Goal: Task Accomplishment & Management: Use online tool/utility

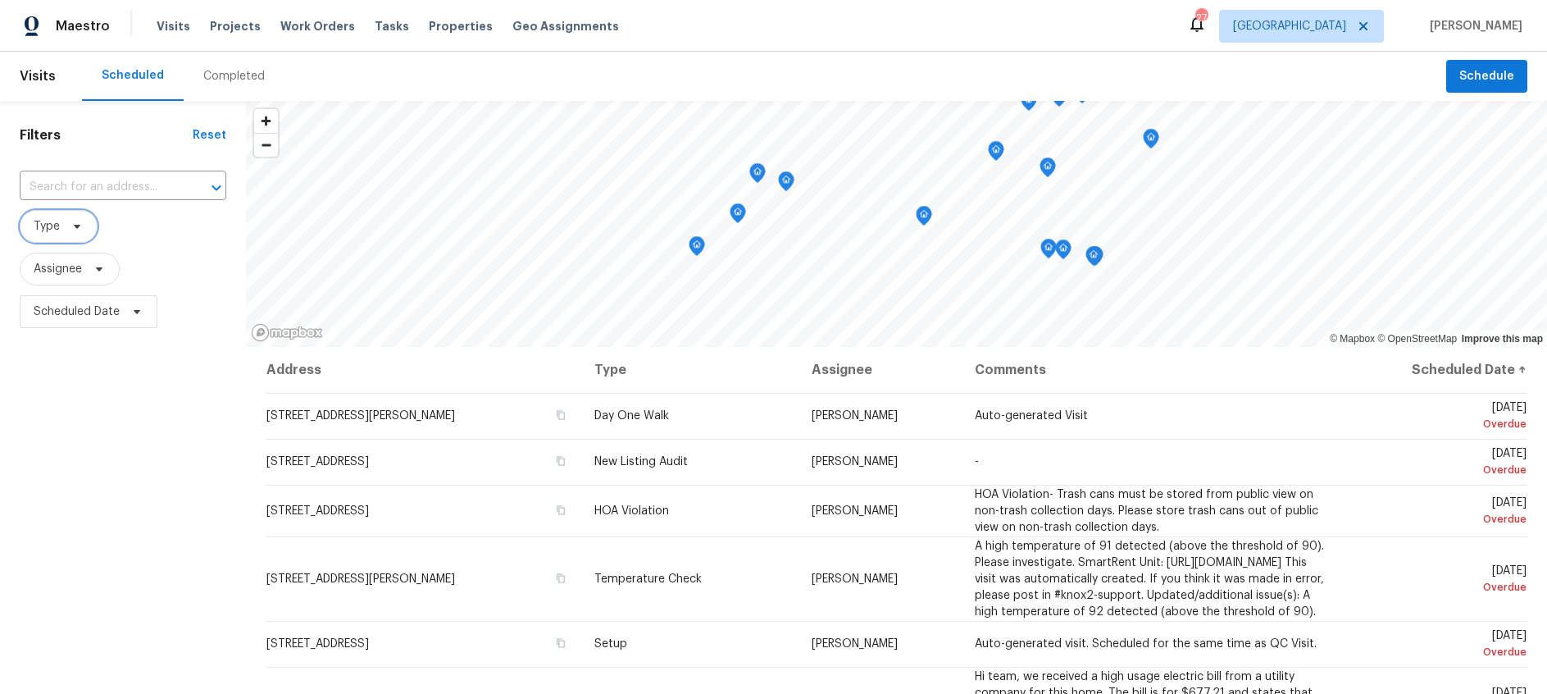
click at [66, 221] on span at bounding box center [75, 226] width 18 height 13
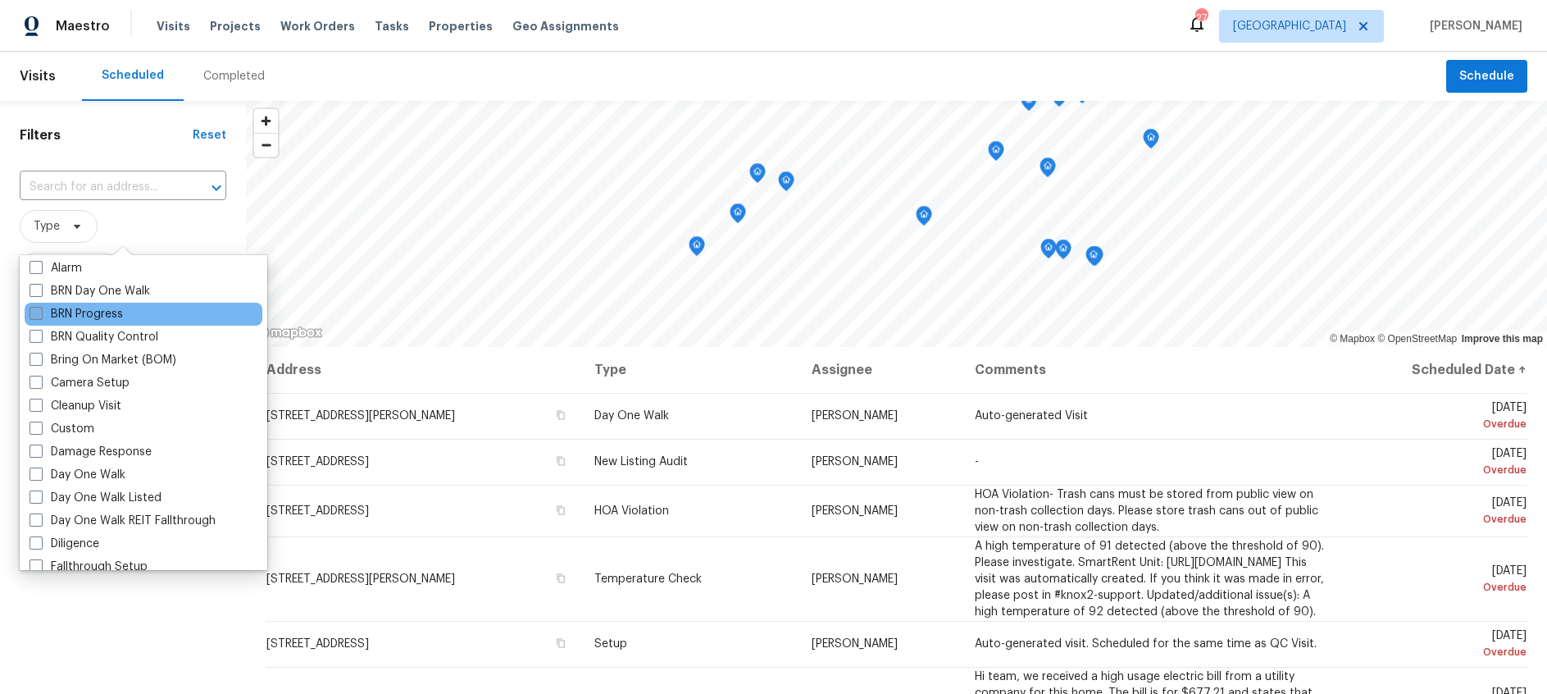
scroll to position [134, 0]
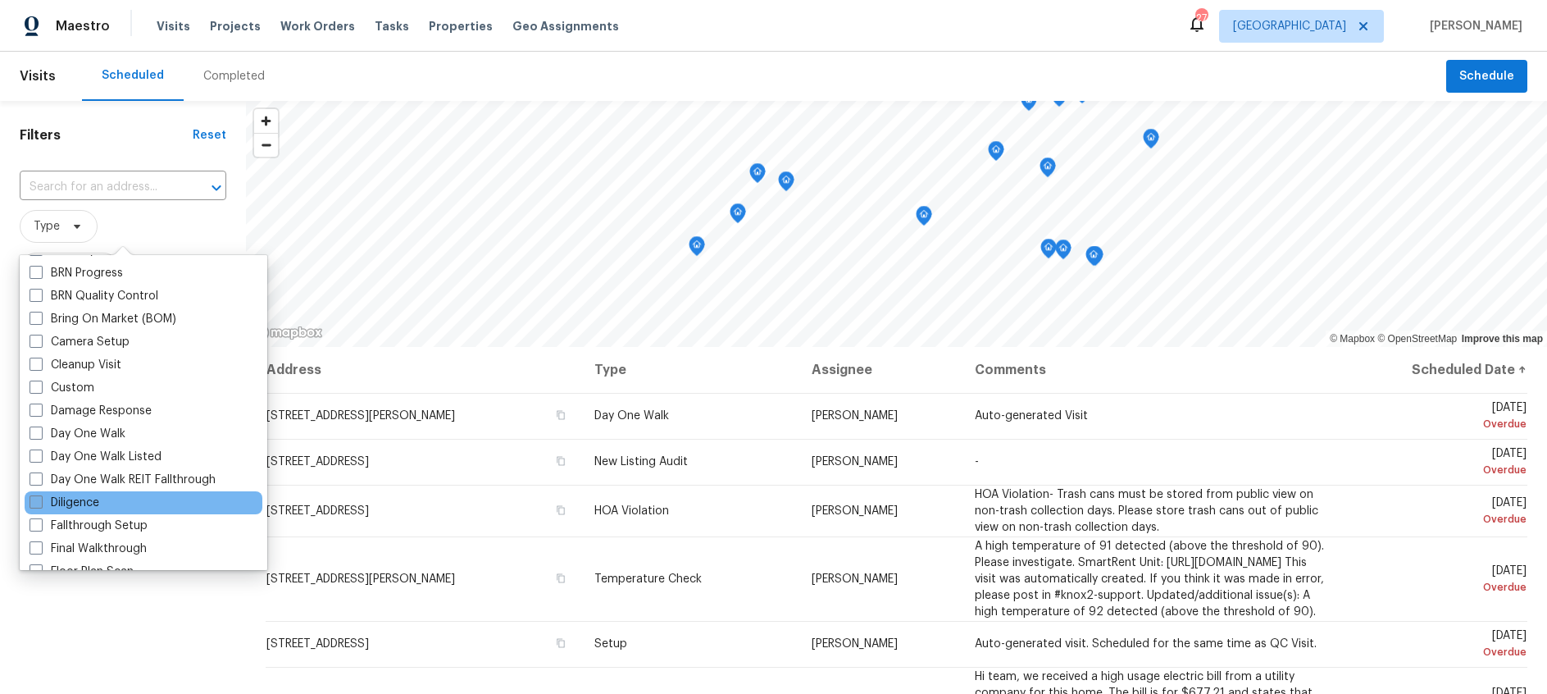
click at [35, 503] on span at bounding box center [36, 501] width 13 height 13
click at [35, 503] on input "Diligence" at bounding box center [35, 499] width 11 height 11
checkbox input "true"
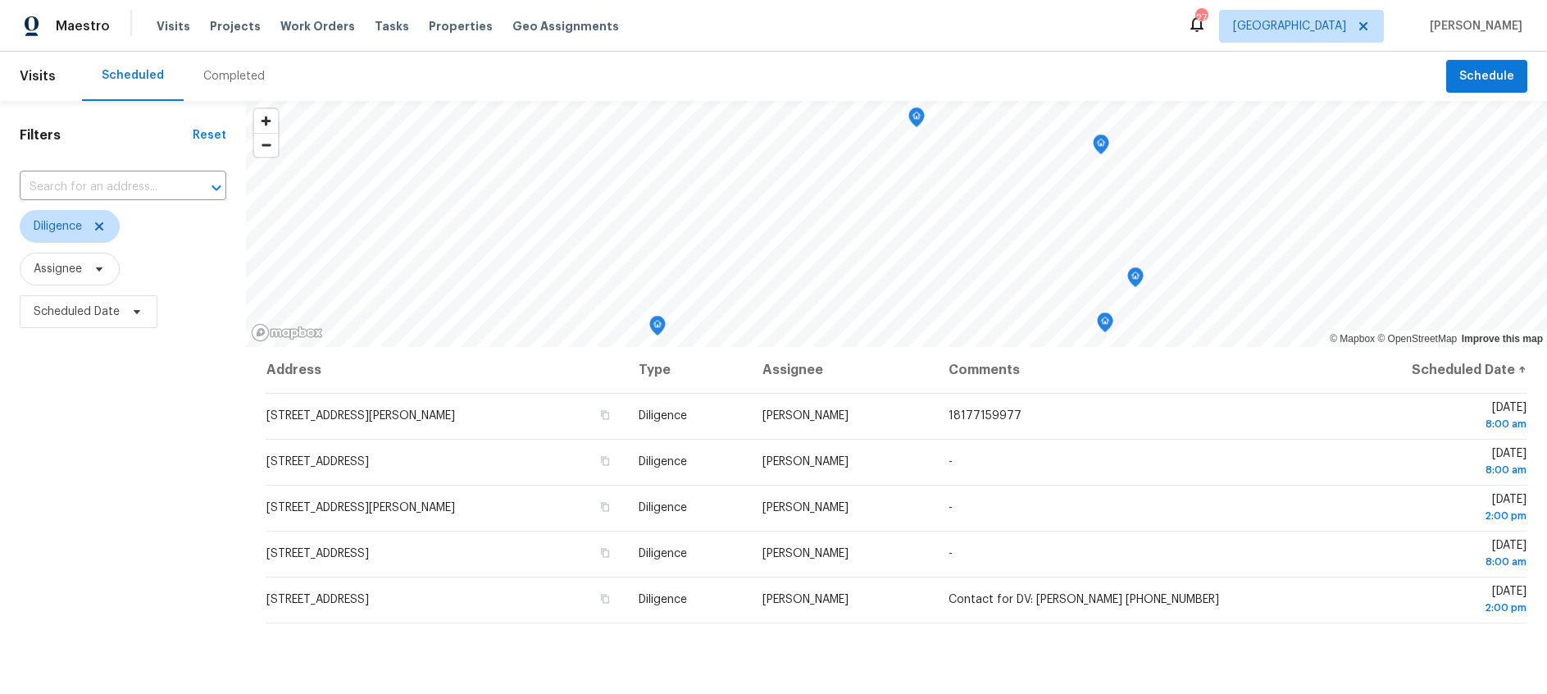
click at [172, 633] on div "Filters Reset ​ Diligence Assignee Scheduled Date" at bounding box center [123, 501] width 246 height 801
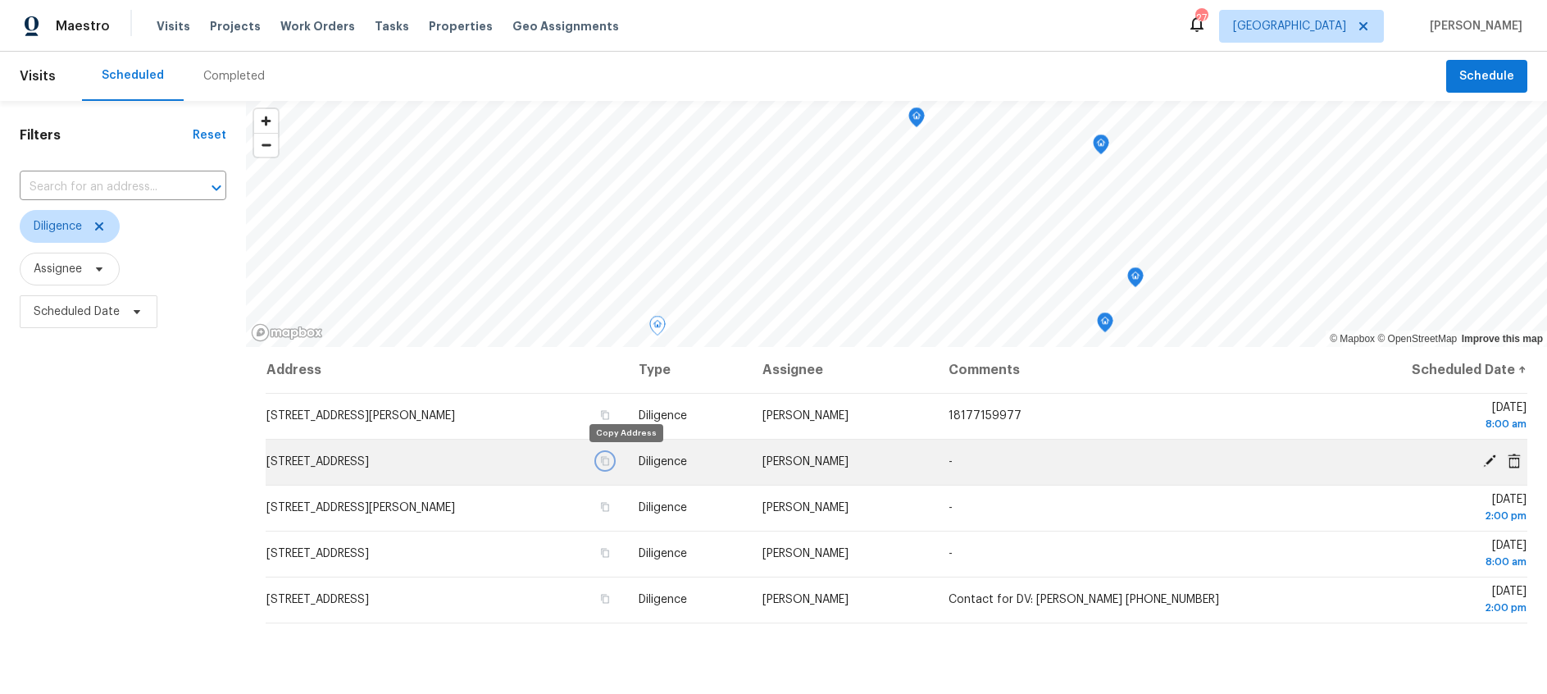
click at [610, 461] on icon "button" at bounding box center [605, 461] width 10 height 10
click at [1491, 458] on icon at bounding box center [1489, 460] width 13 height 13
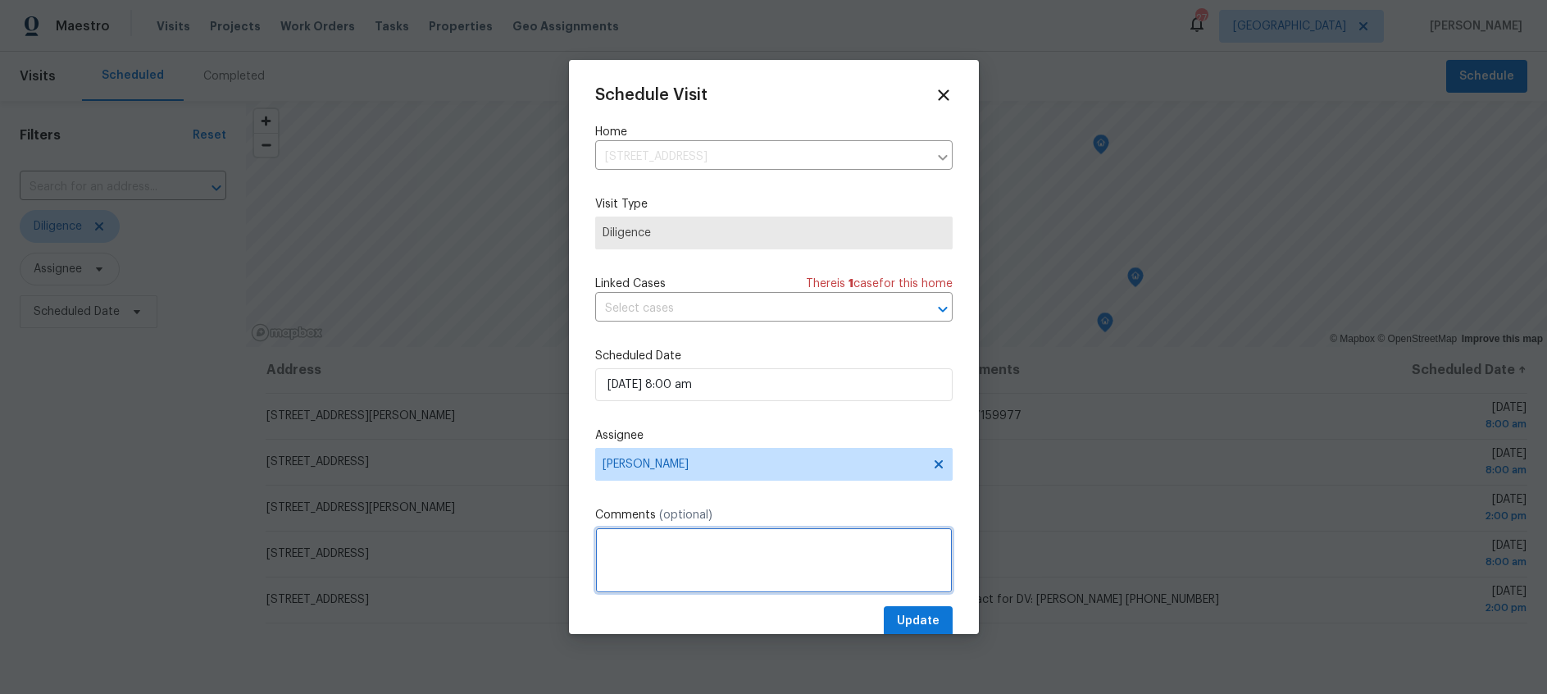
click at [683, 536] on textarea at bounding box center [773, 560] width 357 height 66
paste textarea "(682) 716‑4093"
type textarea "Agent- Francine- (682) 716‑4093"
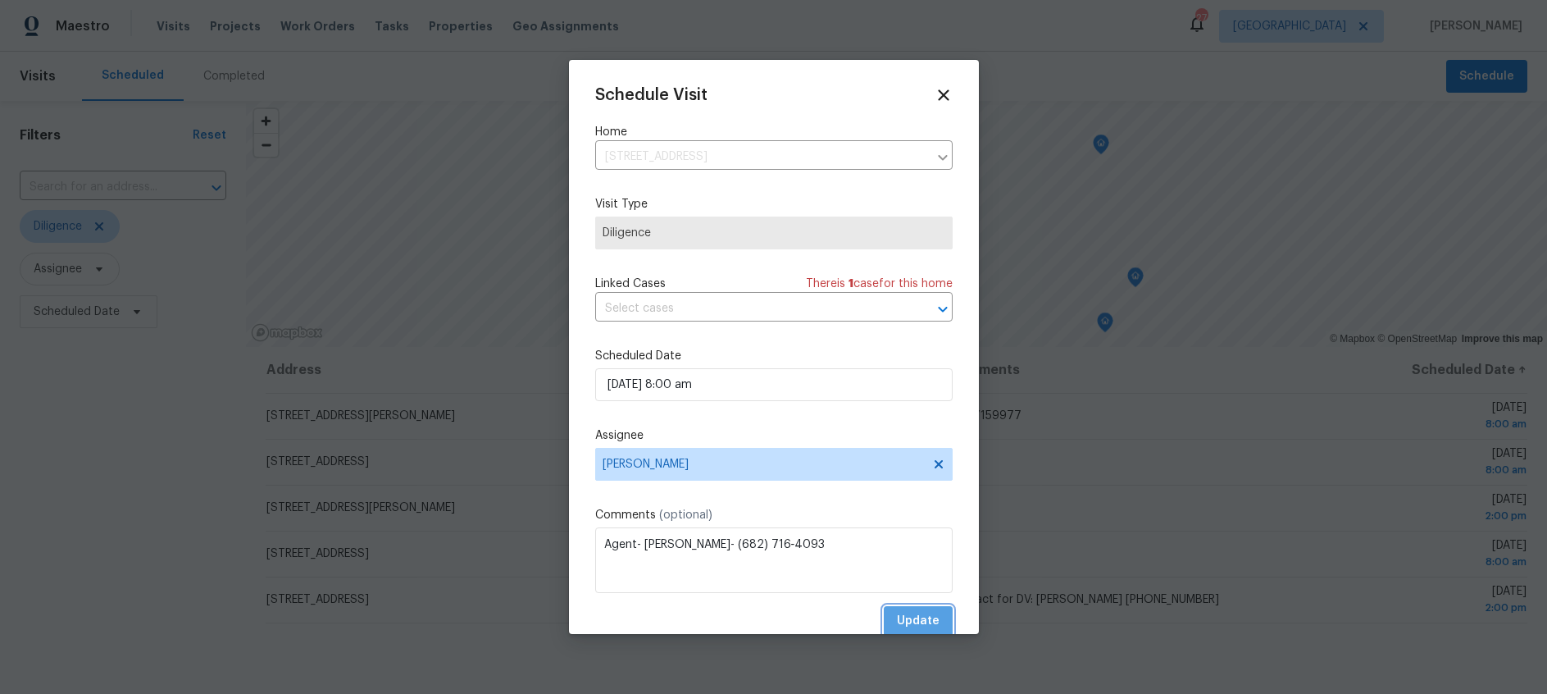
click at [926, 619] on span "Update" at bounding box center [918, 621] width 43 height 20
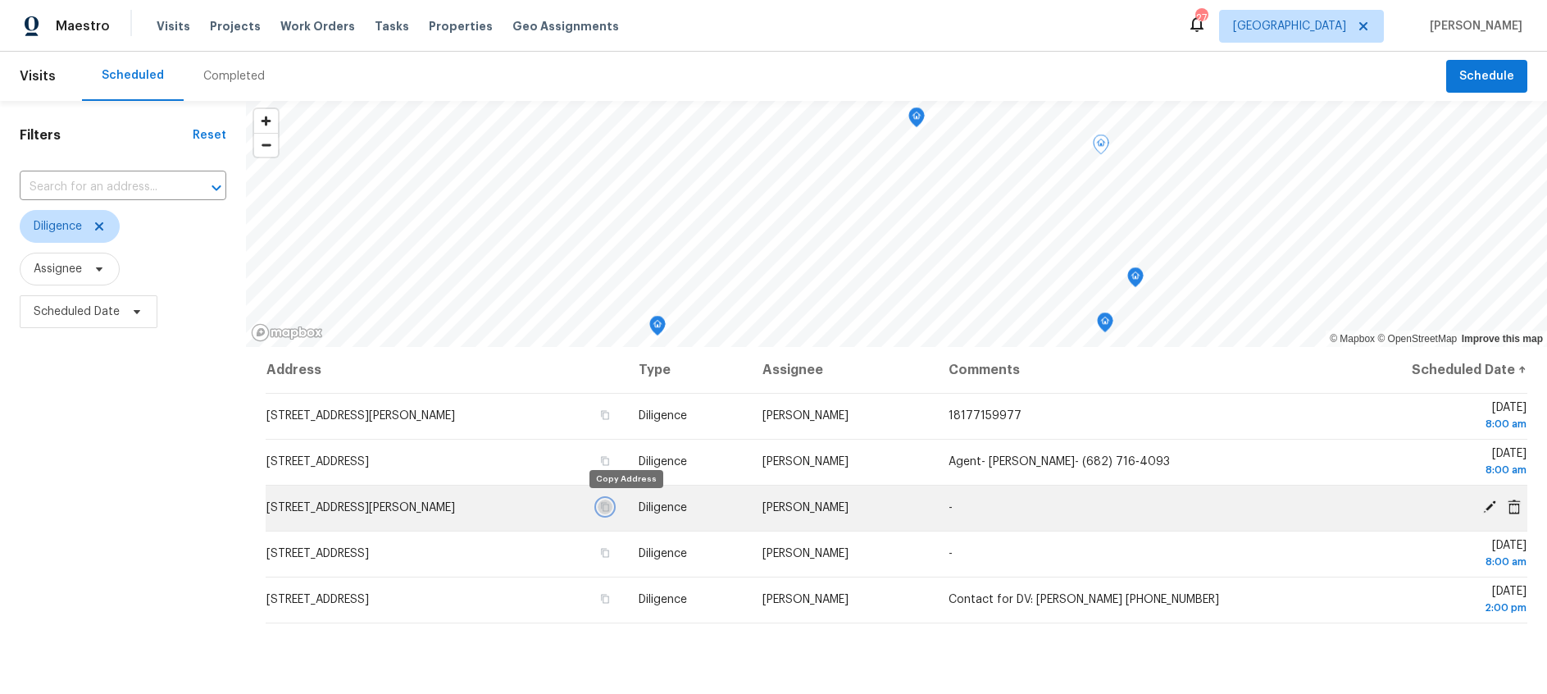
click at [609, 505] on icon "button" at bounding box center [605, 507] width 8 height 9
click at [1489, 504] on icon at bounding box center [1489, 506] width 13 height 13
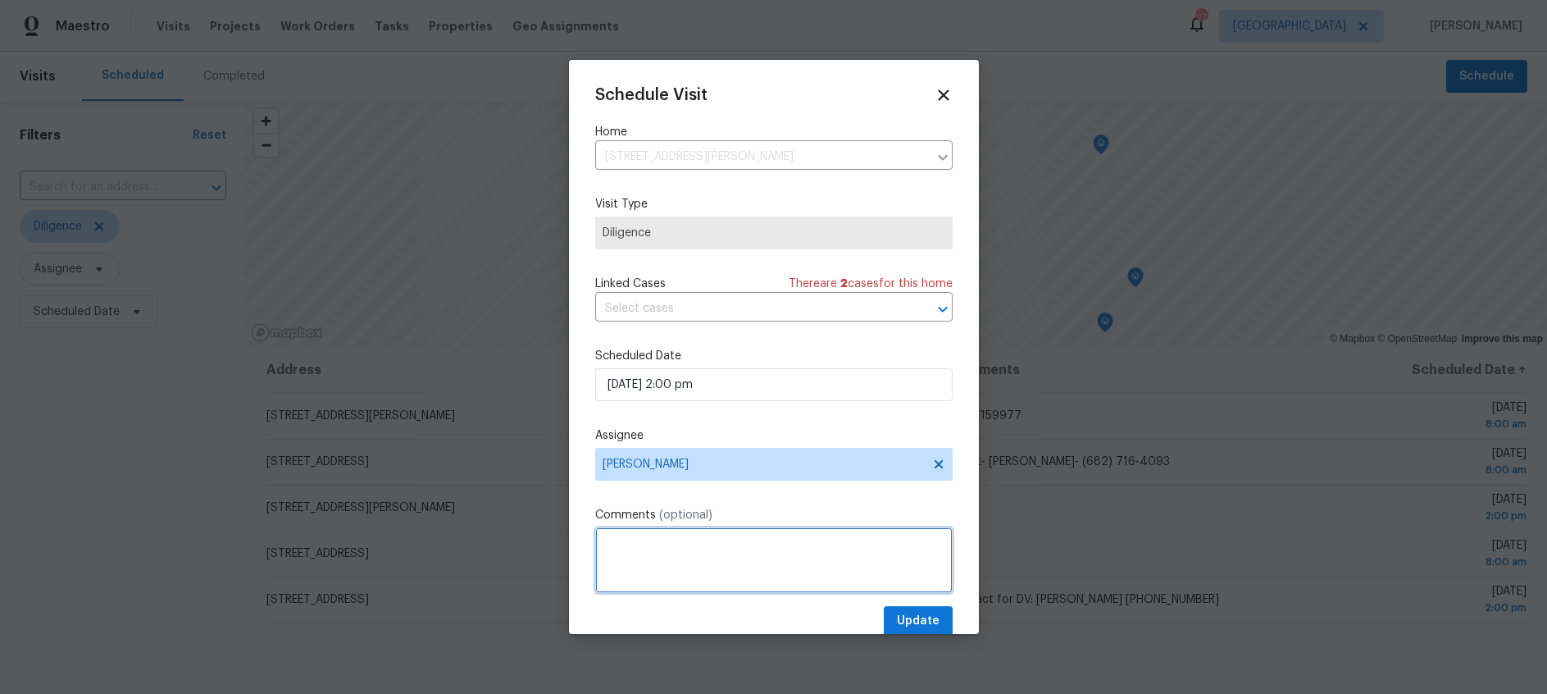
click at [636, 541] on textarea at bounding box center [773, 560] width 357 height 66
paste textarea "214‑897‑5300"
type textarea "Agent- Rachael- 214‑897‑5300"
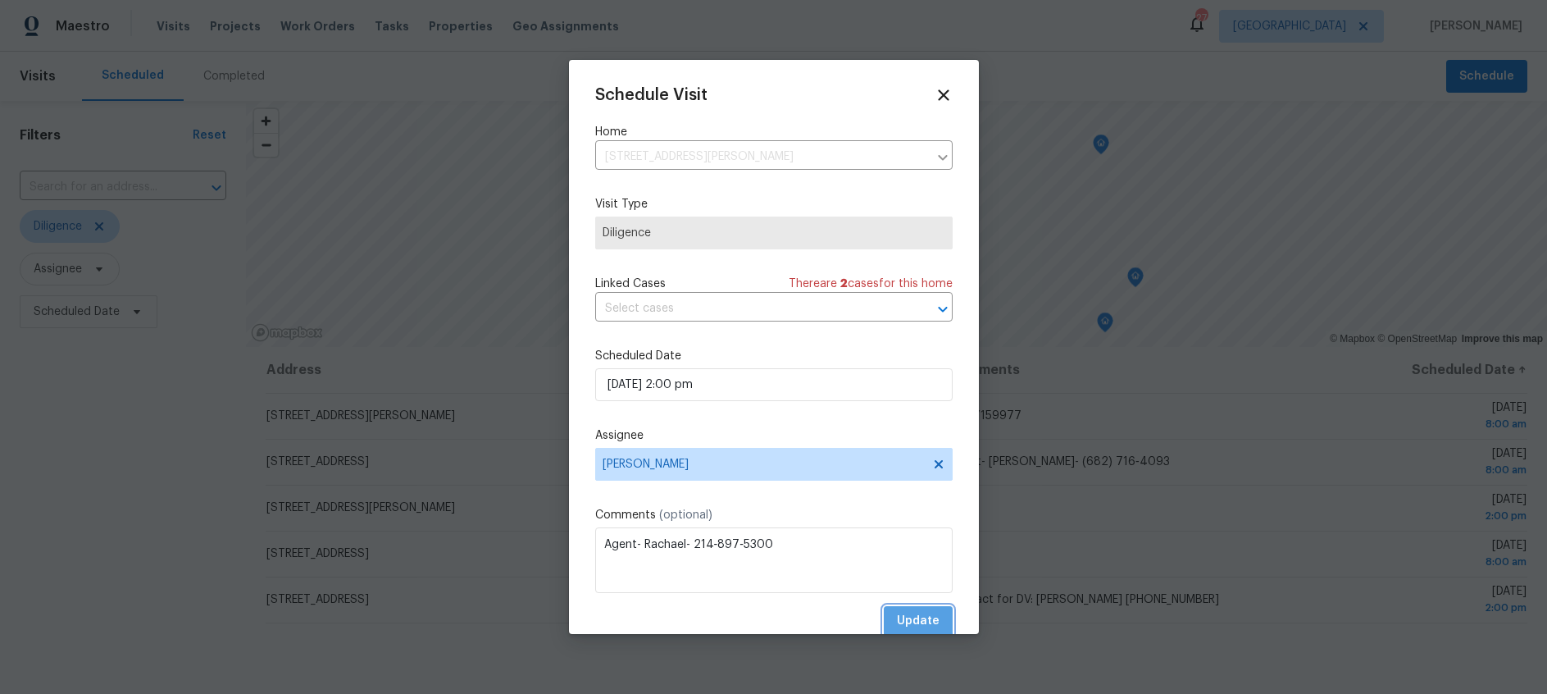
click at [917, 619] on span "Update" at bounding box center [918, 621] width 43 height 20
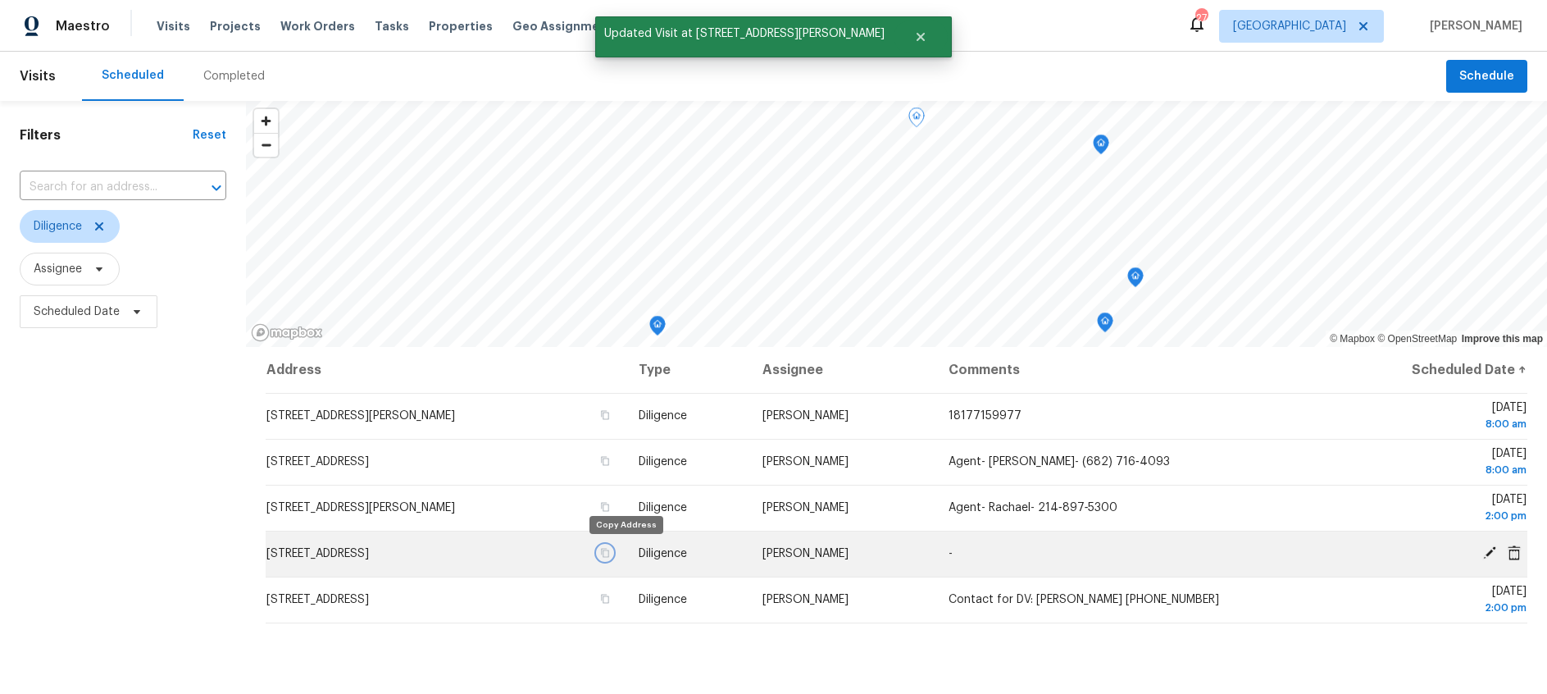
click at [610, 548] on icon "button" at bounding box center [605, 553] width 10 height 10
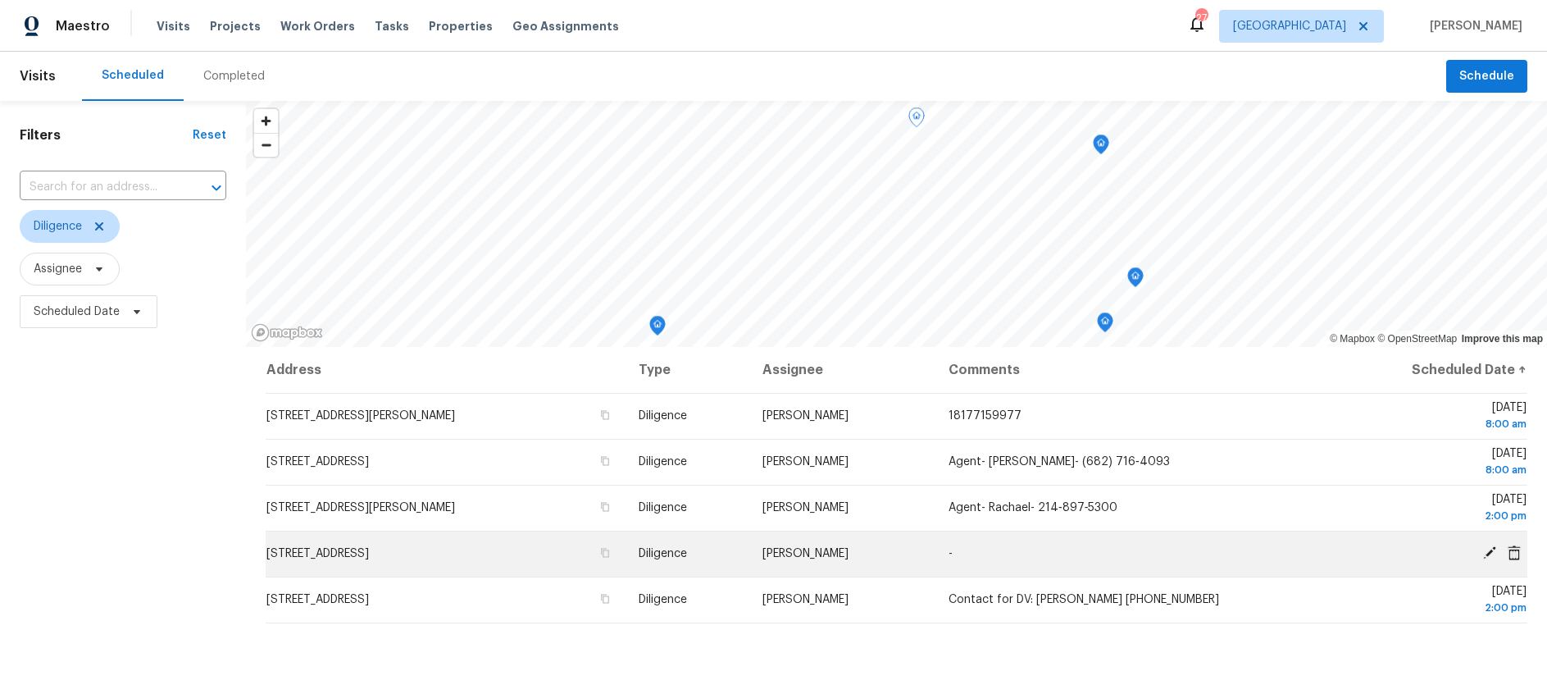
click at [1486, 549] on icon at bounding box center [1489, 552] width 15 height 15
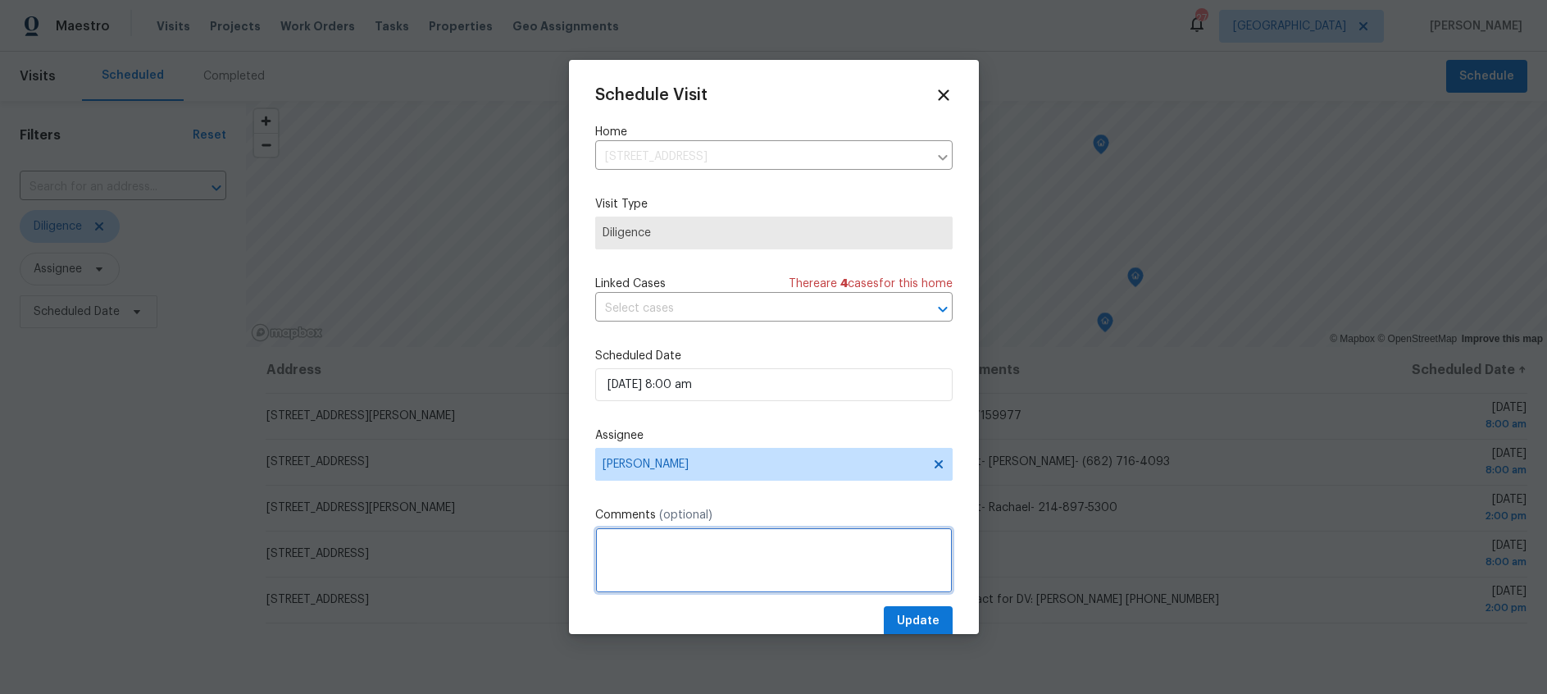
click at [681, 535] on textarea at bounding box center [773, 560] width 357 height 66
paste textarea "(214) 552-3807"
type textarea "Agent- Perri- (214) 552-3807"
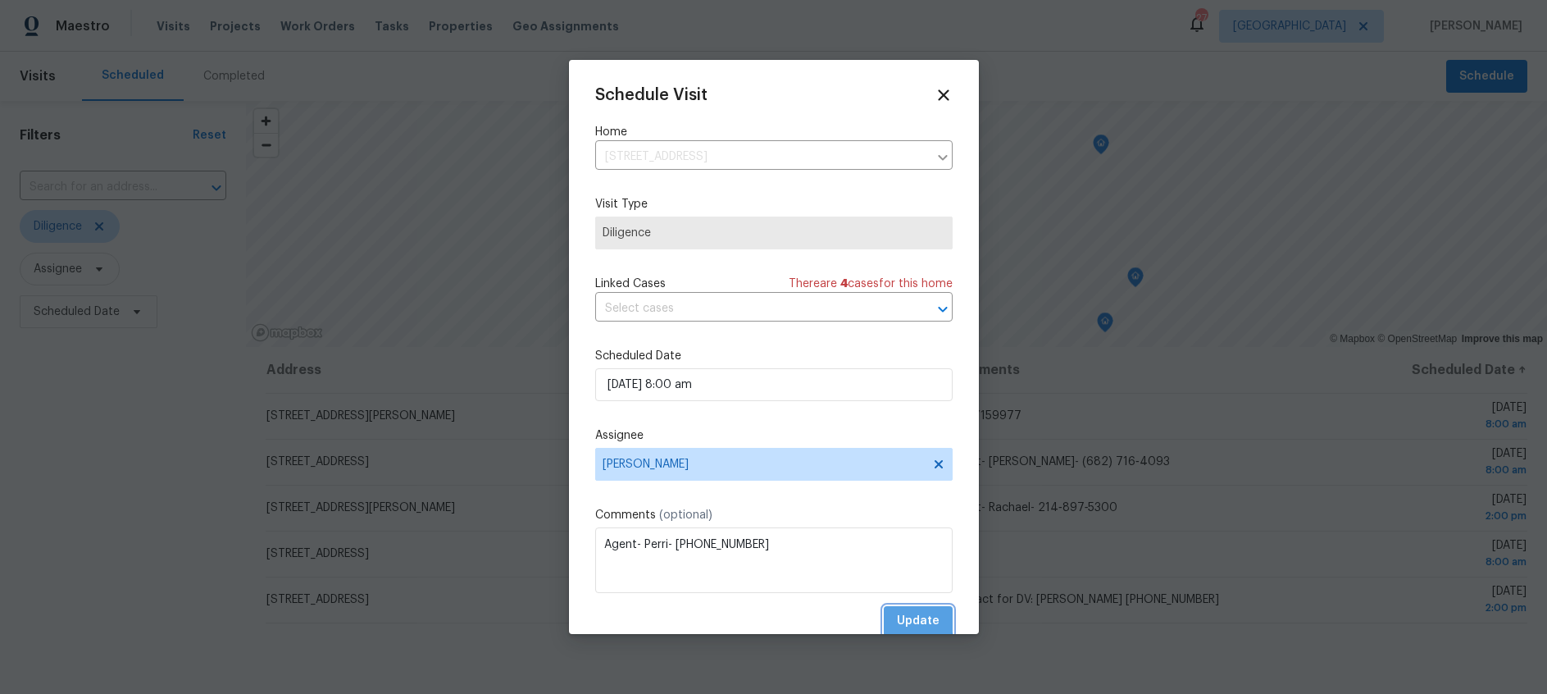
click at [910, 617] on span "Update" at bounding box center [918, 621] width 43 height 20
